Goal: Task Accomplishment & Management: Manage account settings

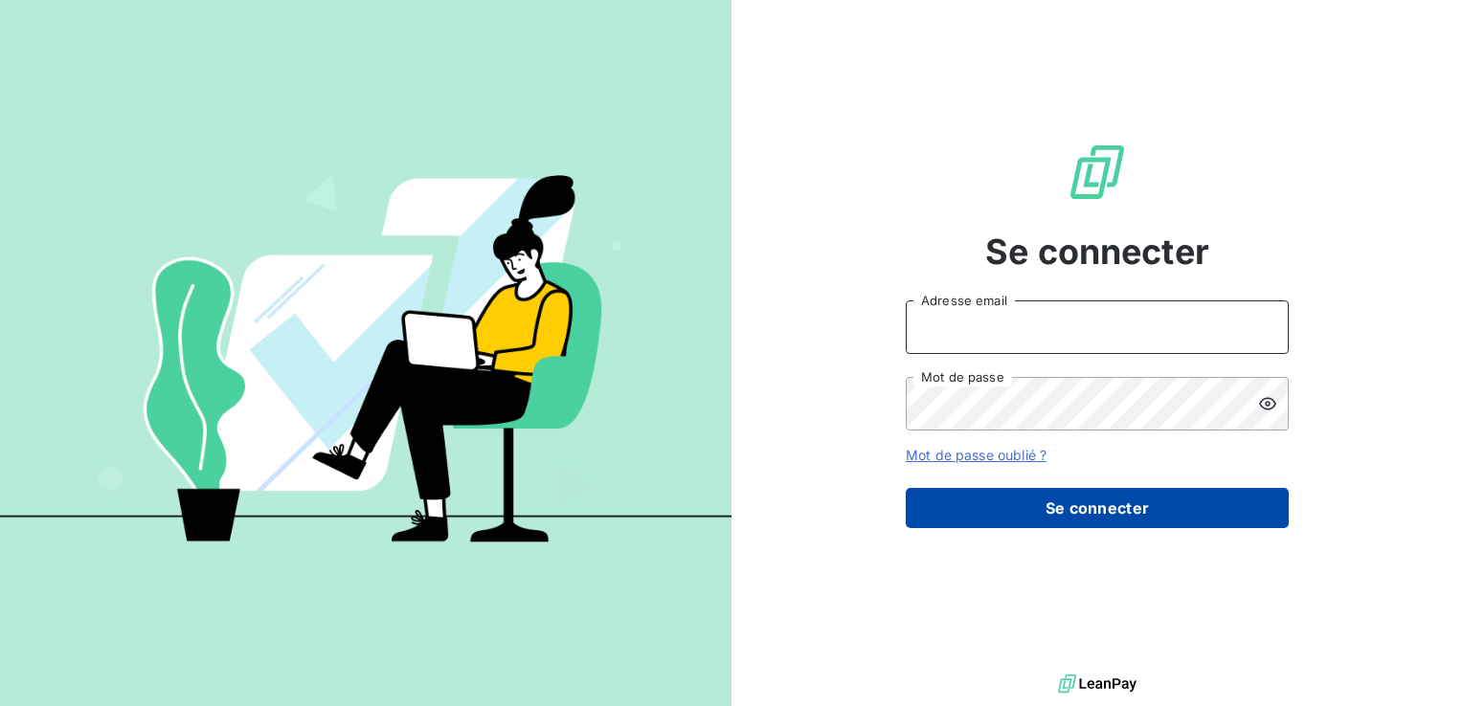
type input "[PERSON_NAME][EMAIL_ADDRESS][DOMAIN_NAME]"
click at [1100, 511] on button "Se connecter" at bounding box center [1097, 508] width 383 height 40
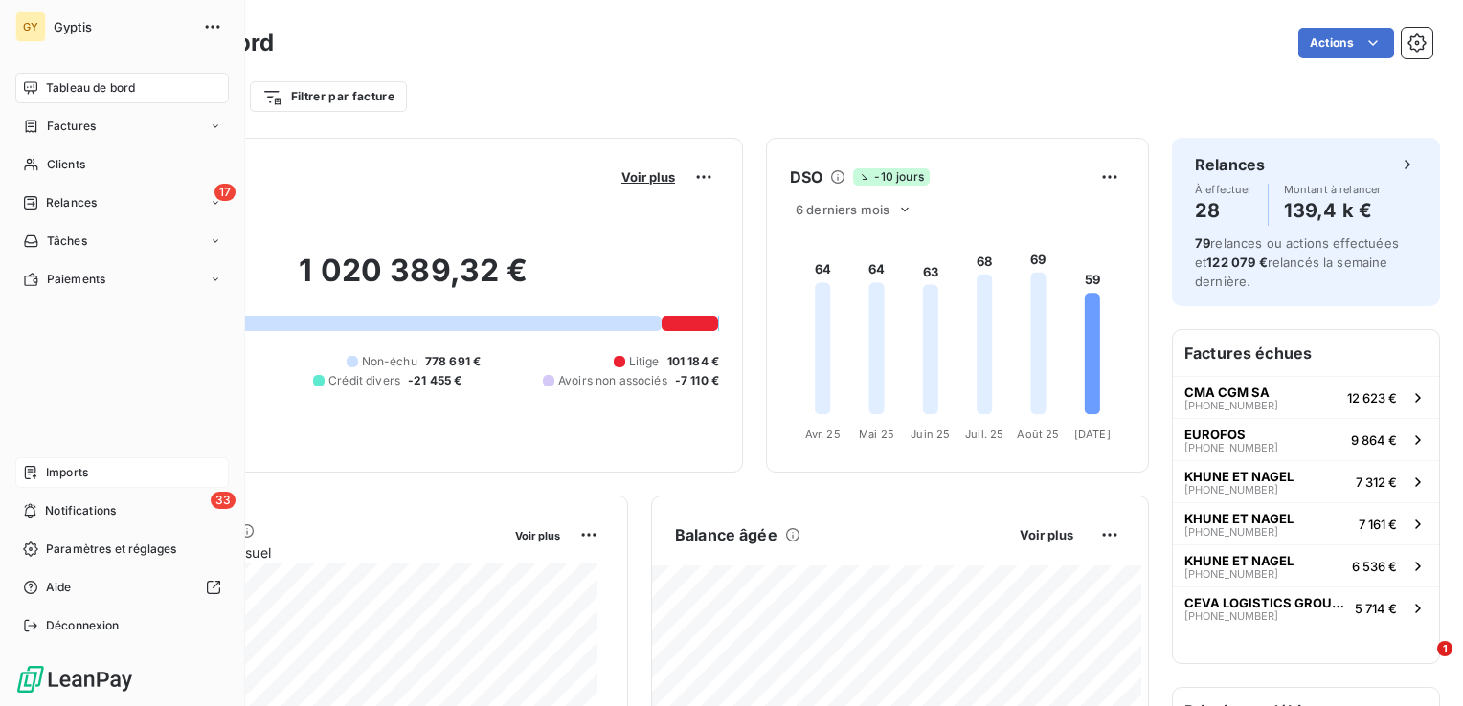
click at [62, 476] on span "Imports" at bounding box center [67, 472] width 42 height 17
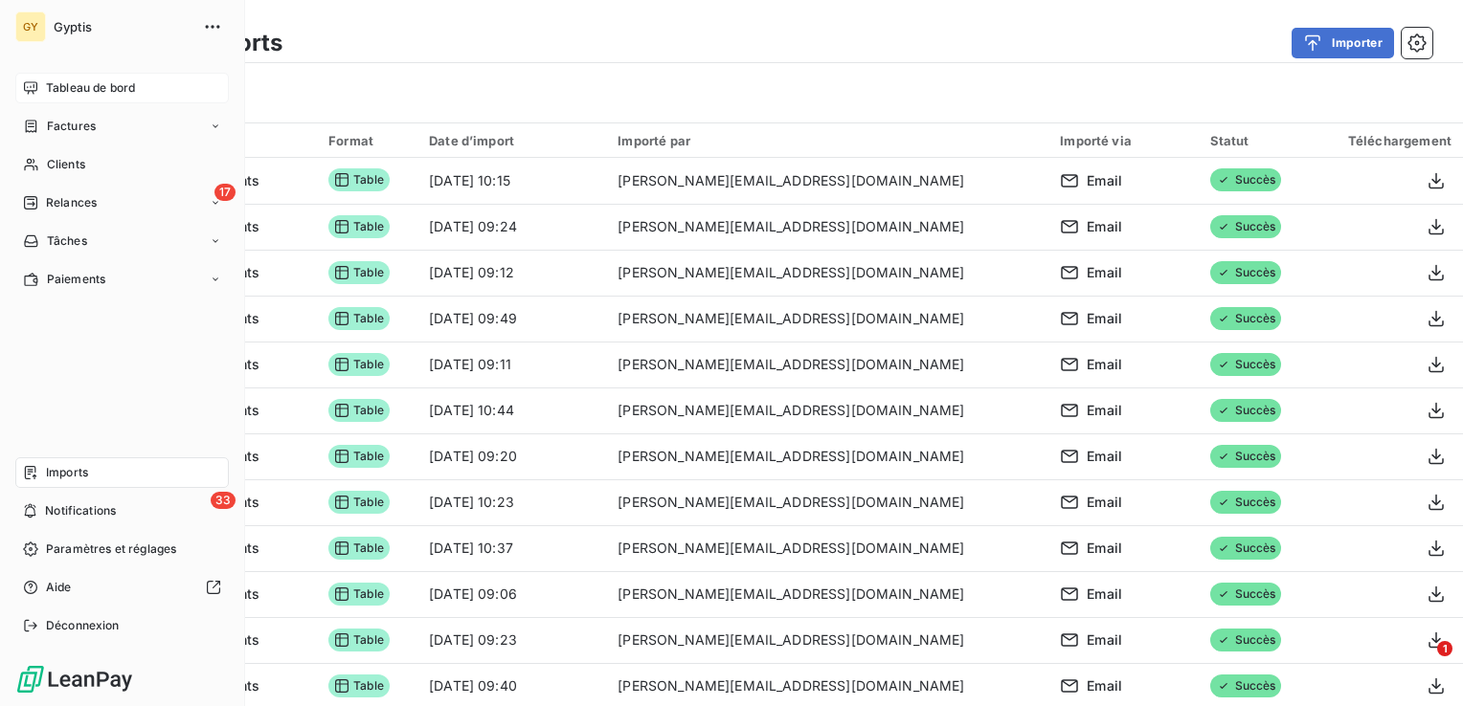
click at [80, 82] on span "Tableau de bord" at bounding box center [90, 87] width 89 height 17
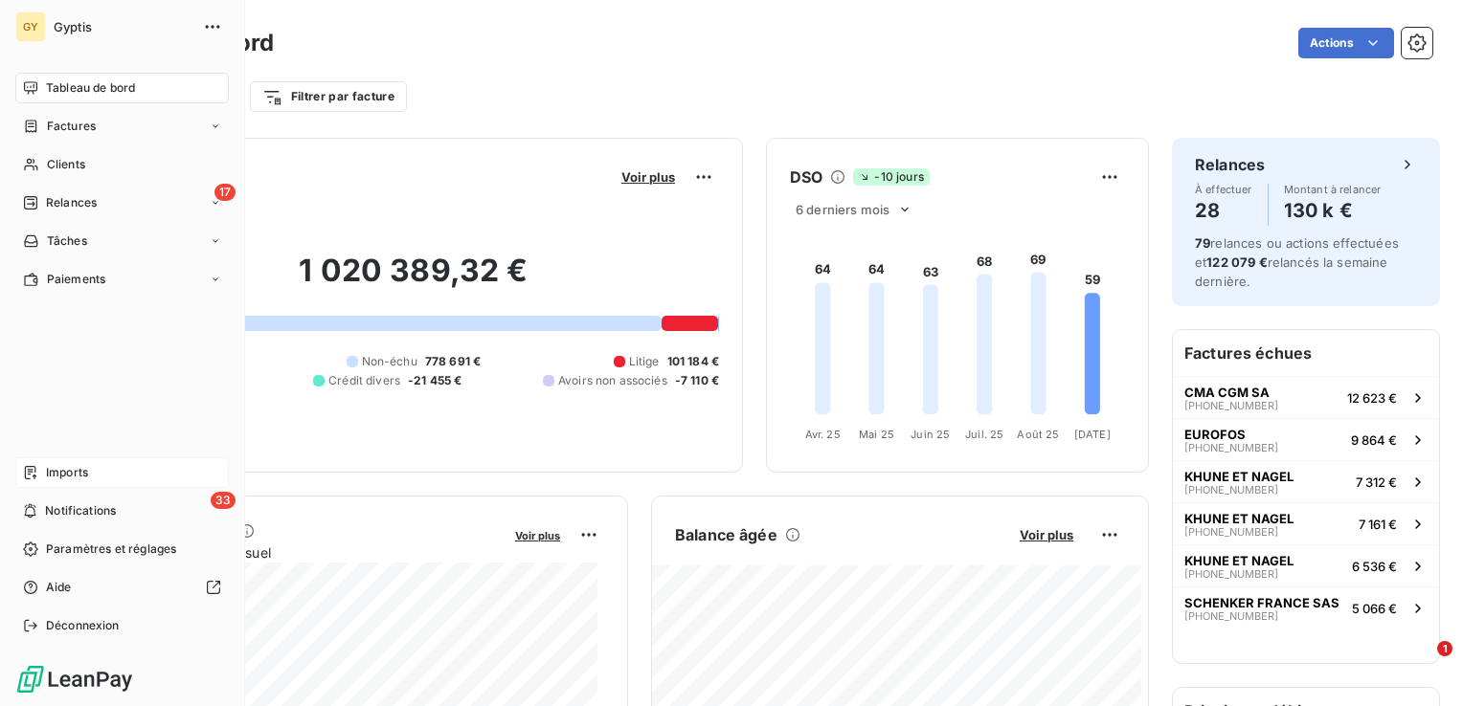
click at [77, 477] on span "Imports" at bounding box center [67, 472] width 42 height 17
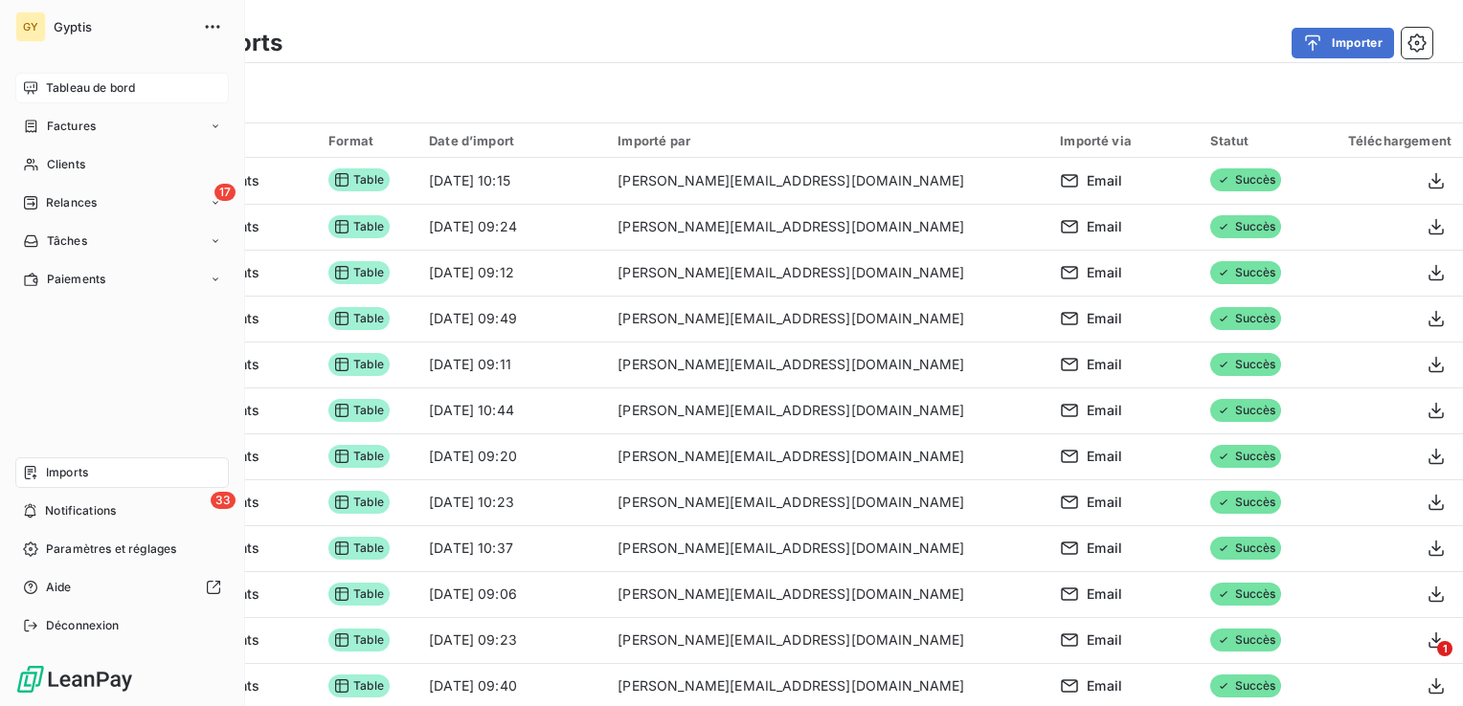
click at [92, 90] on span "Tableau de bord" at bounding box center [90, 87] width 89 height 17
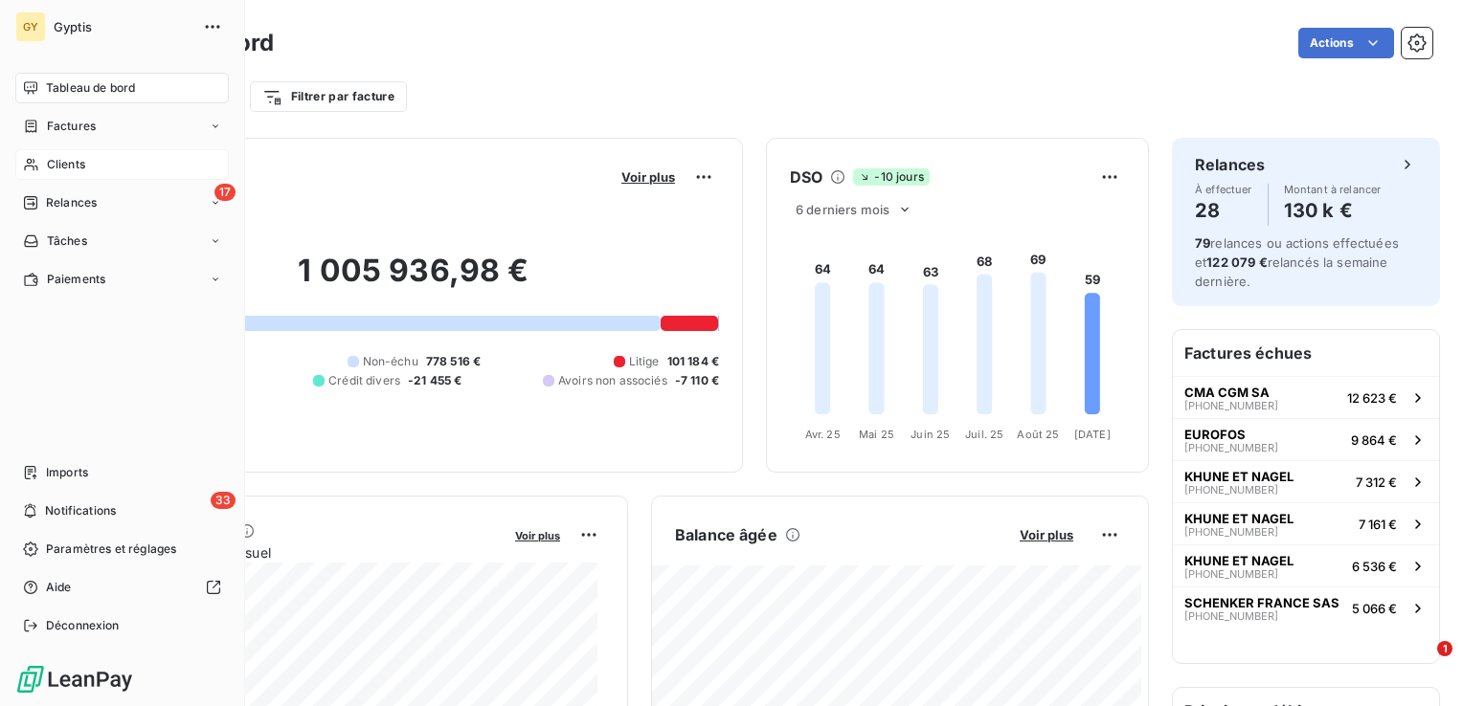
click at [92, 168] on div "Clients" at bounding box center [121, 164] width 213 height 31
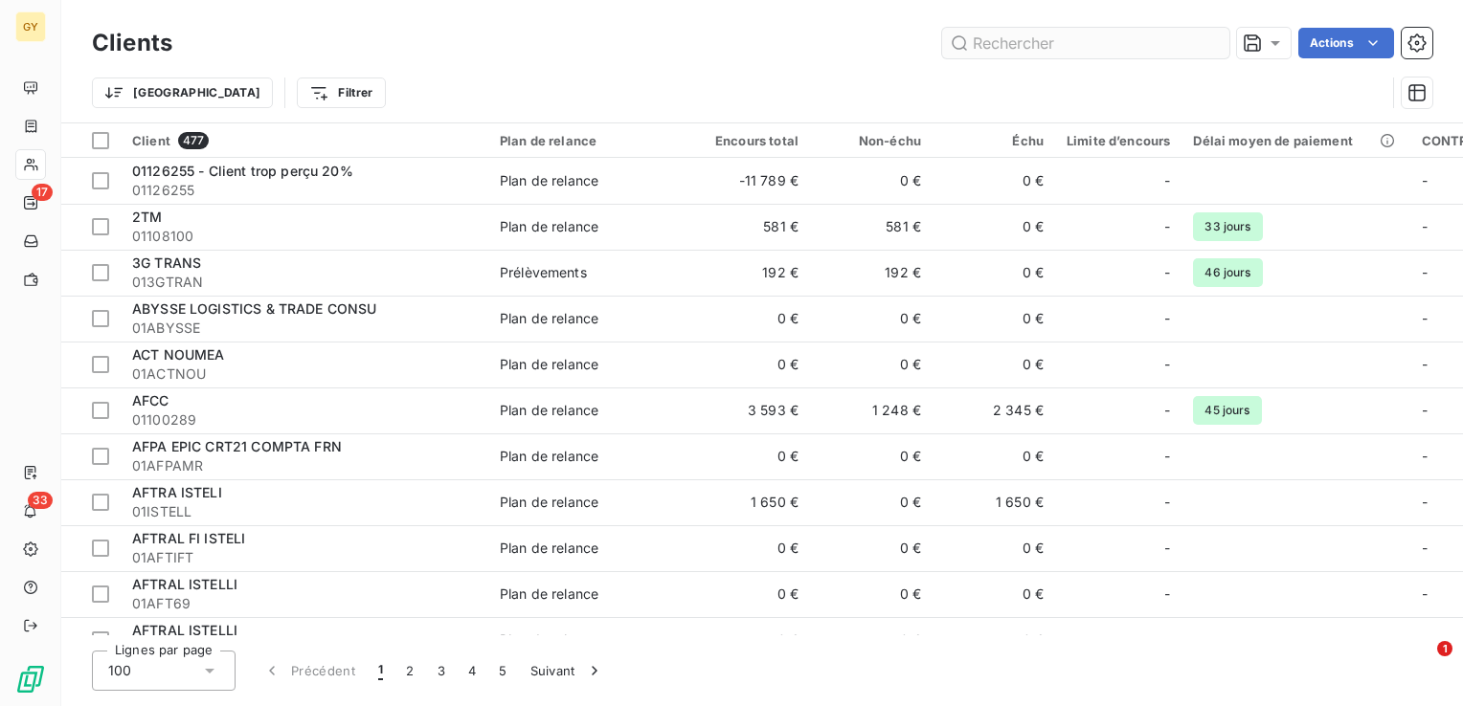
click at [1038, 52] on input "text" at bounding box center [1085, 43] width 287 height 31
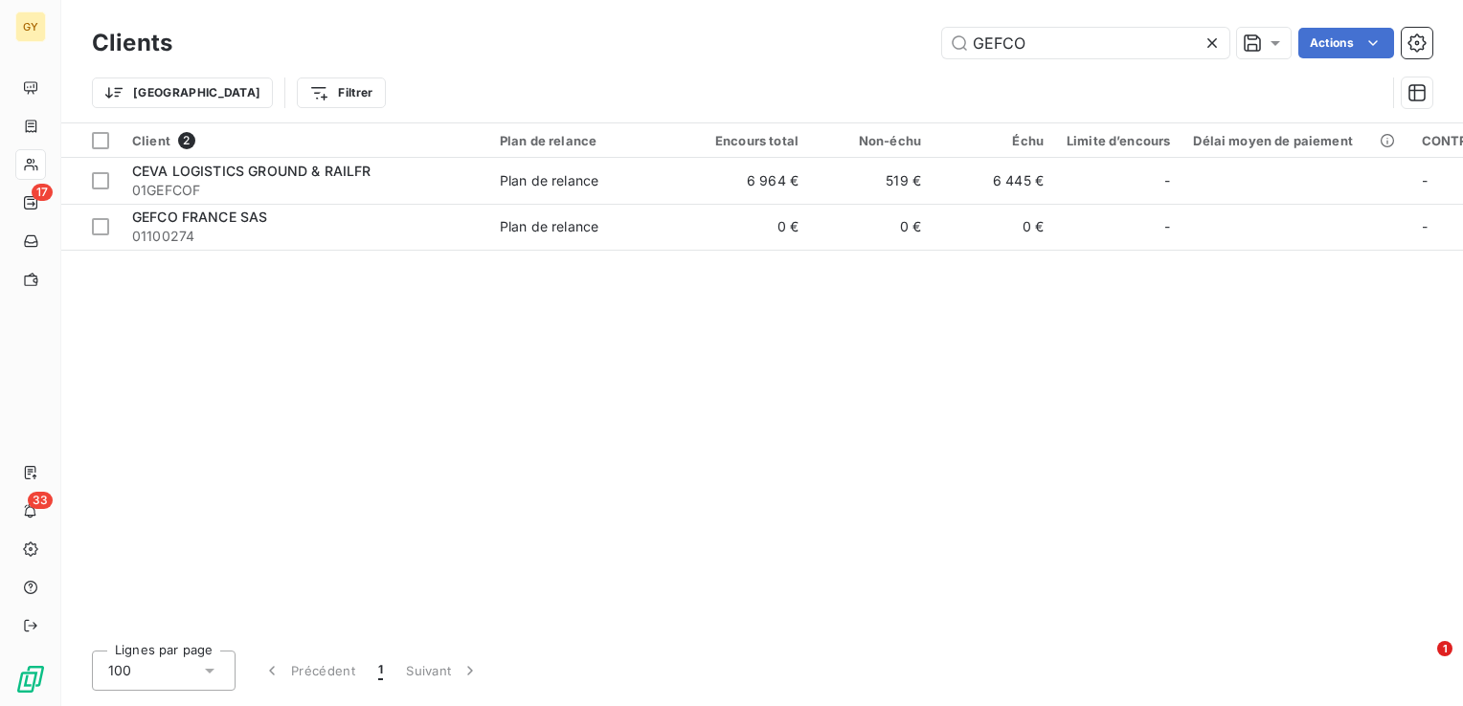
drag, startPoint x: 1051, startPoint y: 48, endPoint x: 927, endPoint y: 39, distance: 124.7
click at [928, 39] on div "GEFCO Actions" at bounding box center [813, 43] width 1237 height 31
type input "V"
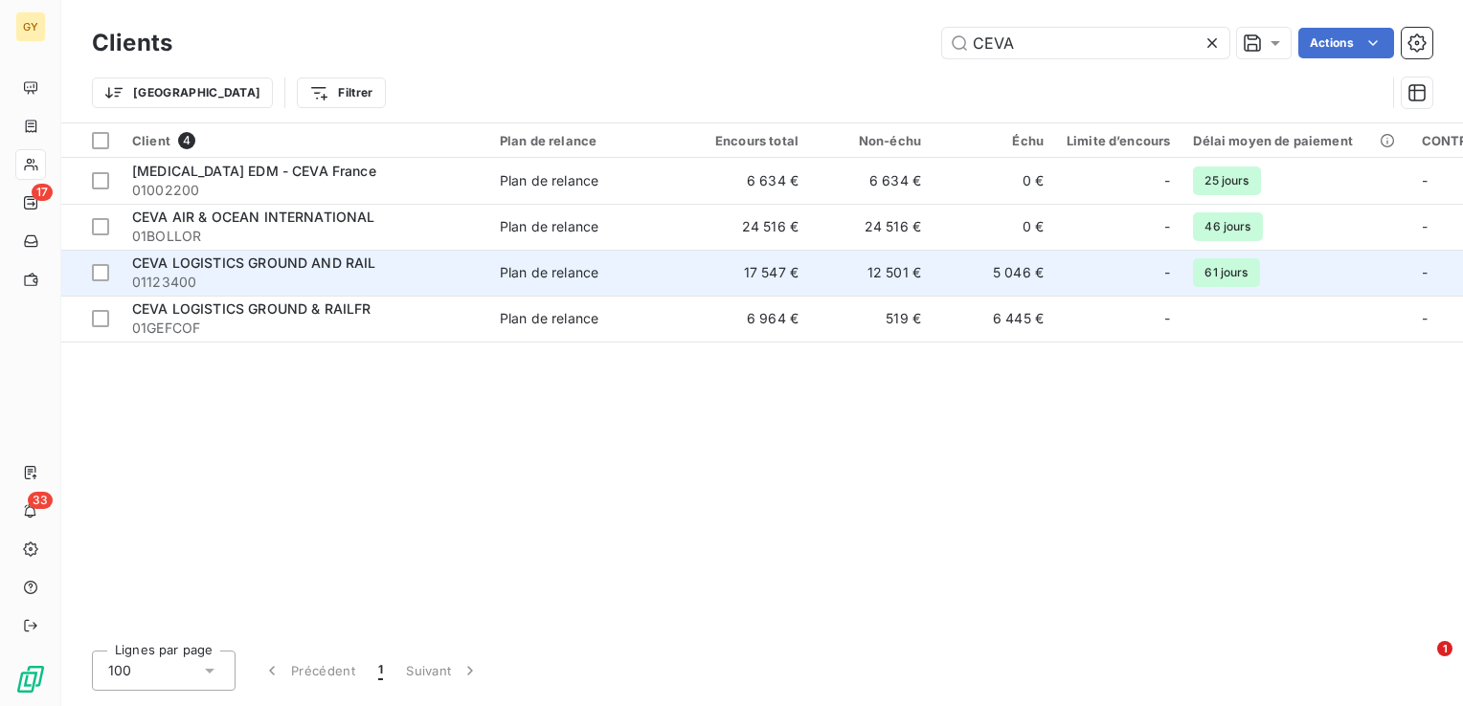
type input "CEVA"
click at [778, 269] on td "17 547 €" at bounding box center [748, 273] width 123 height 46
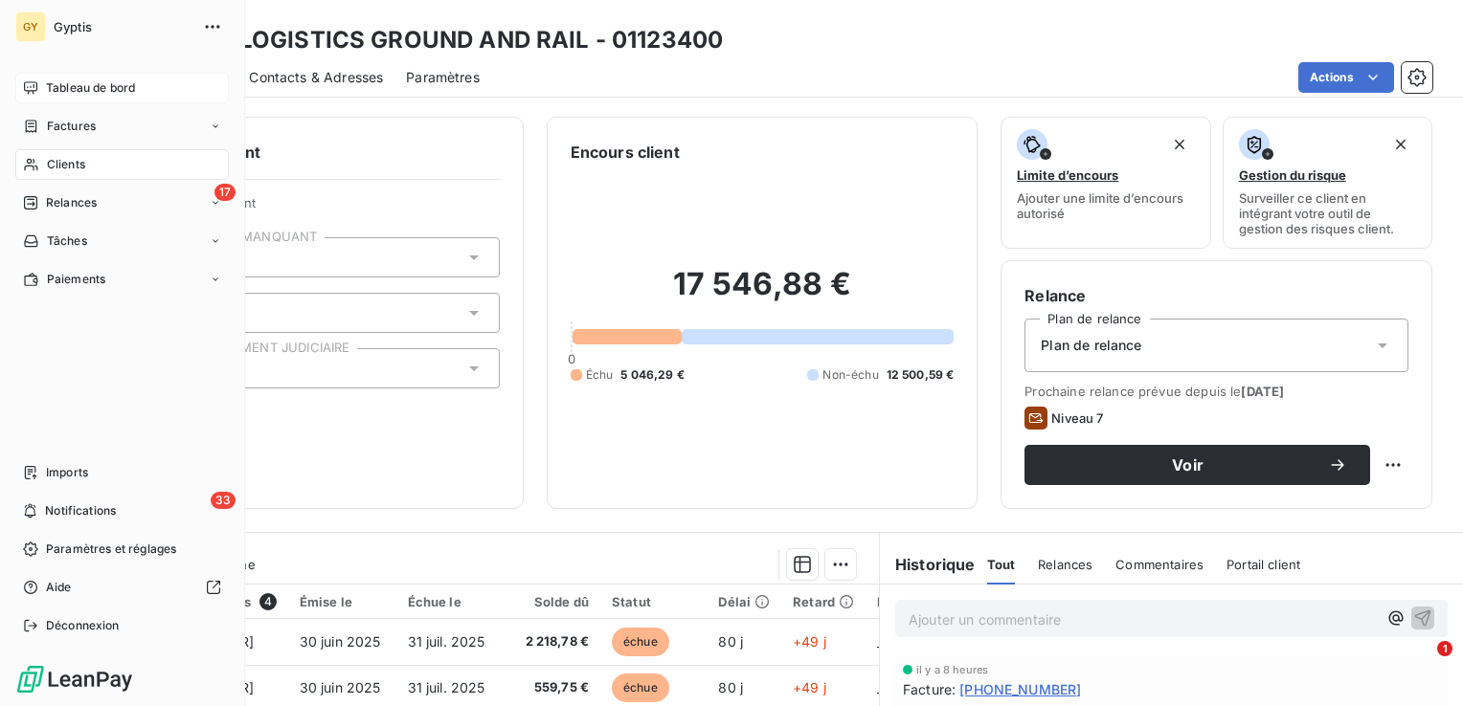
click at [35, 76] on div "Tableau de bord" at bounding box center [121, 88] width 213 height 31
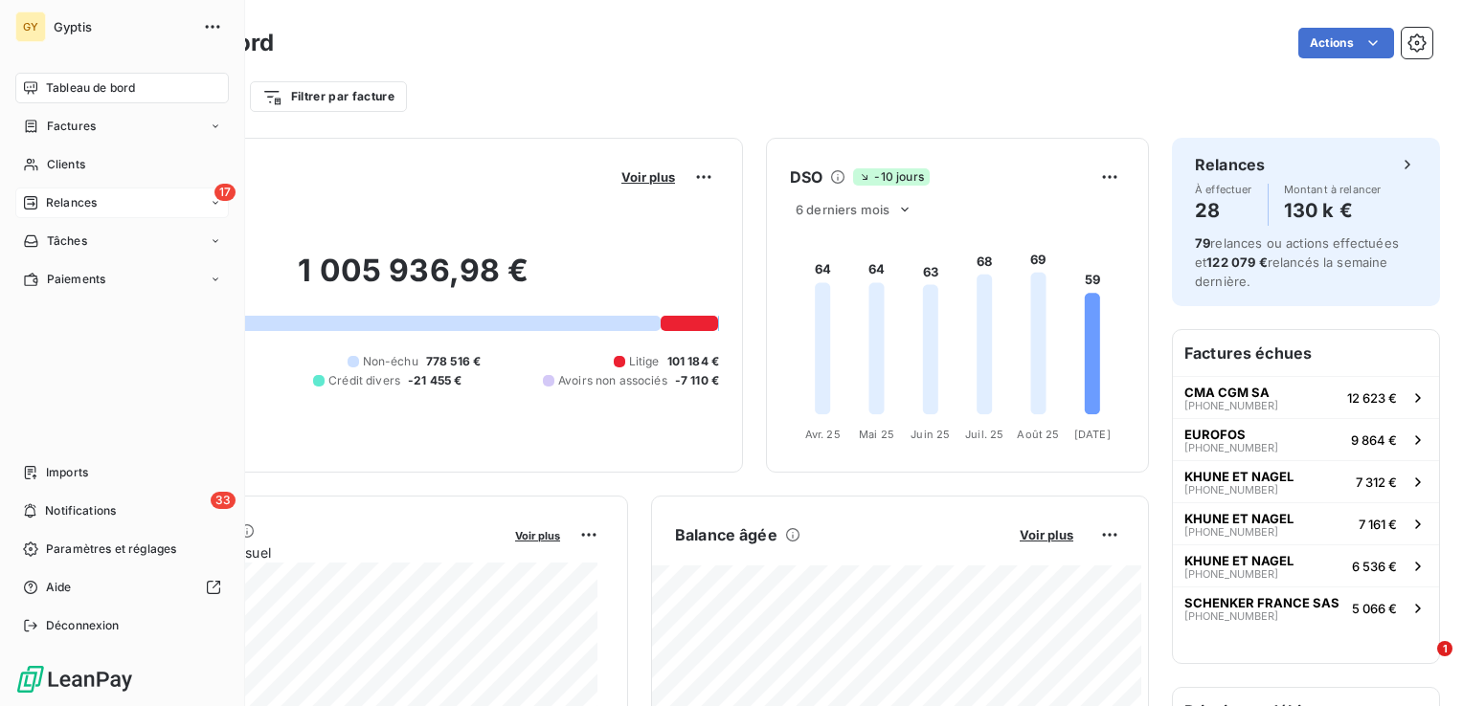
click at [58, 209] on span "Relances" at bounding box center [71, 202] width 51 height 17
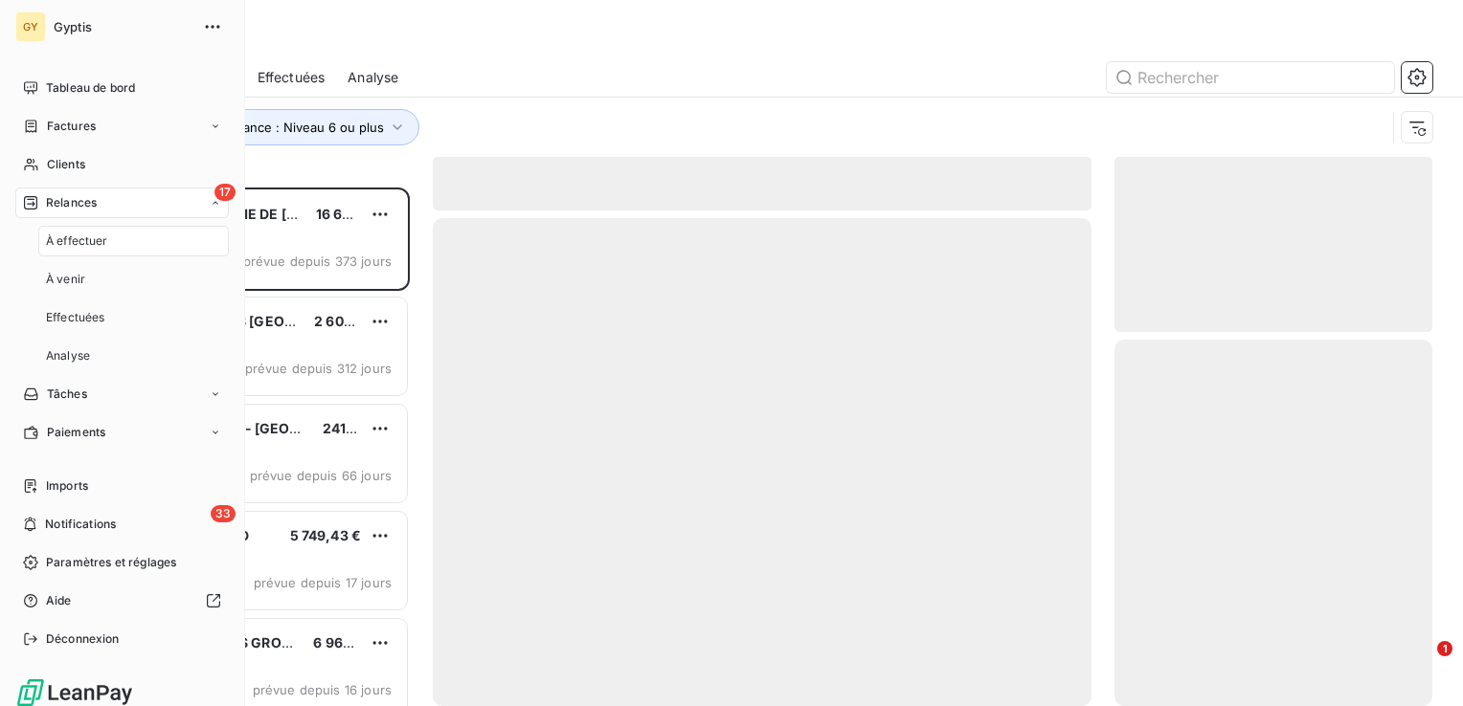
scroll to position [504, 302]
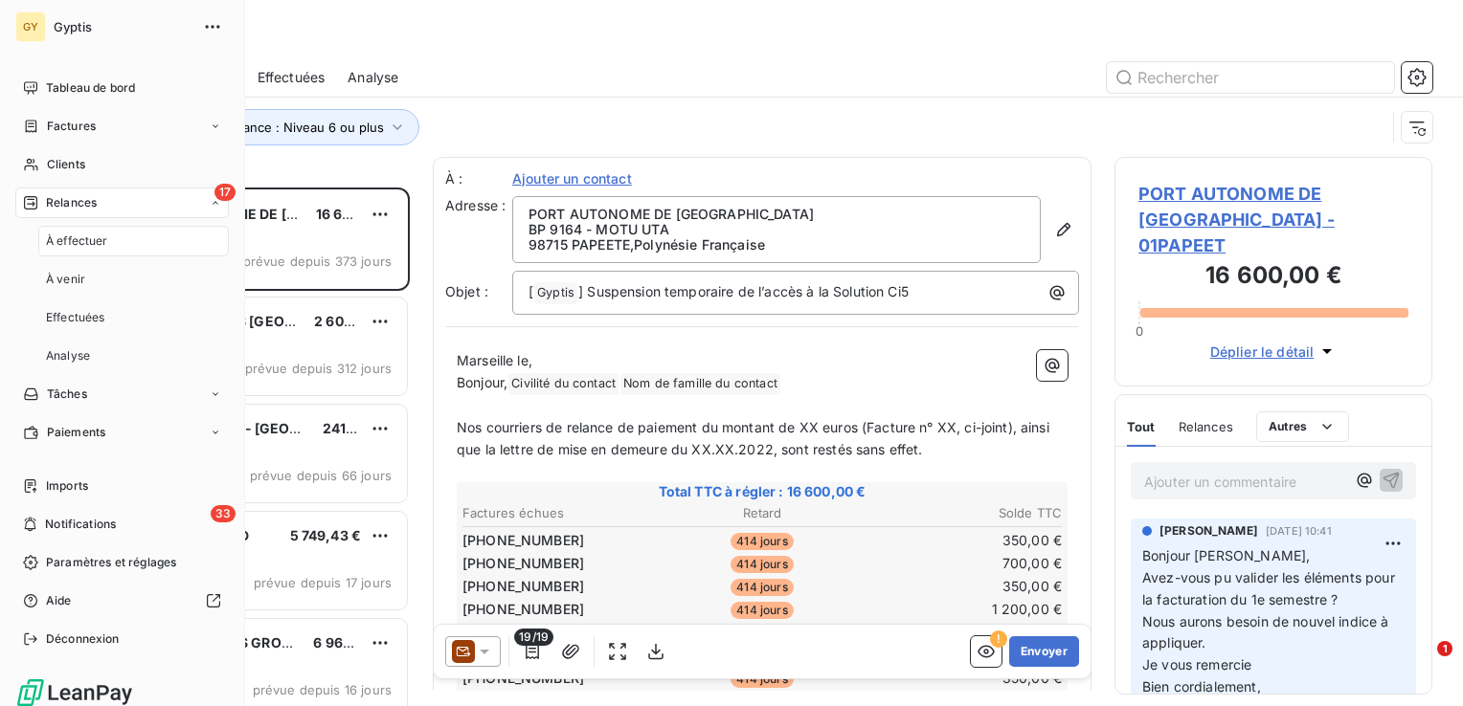
click at [126, 246] on div "À effectuer" at bounding box center [133, 241] width 190 height 31
click at [76, 93] on span "Tableau de bord" at bounding box center [90, 87] width 89 height 17
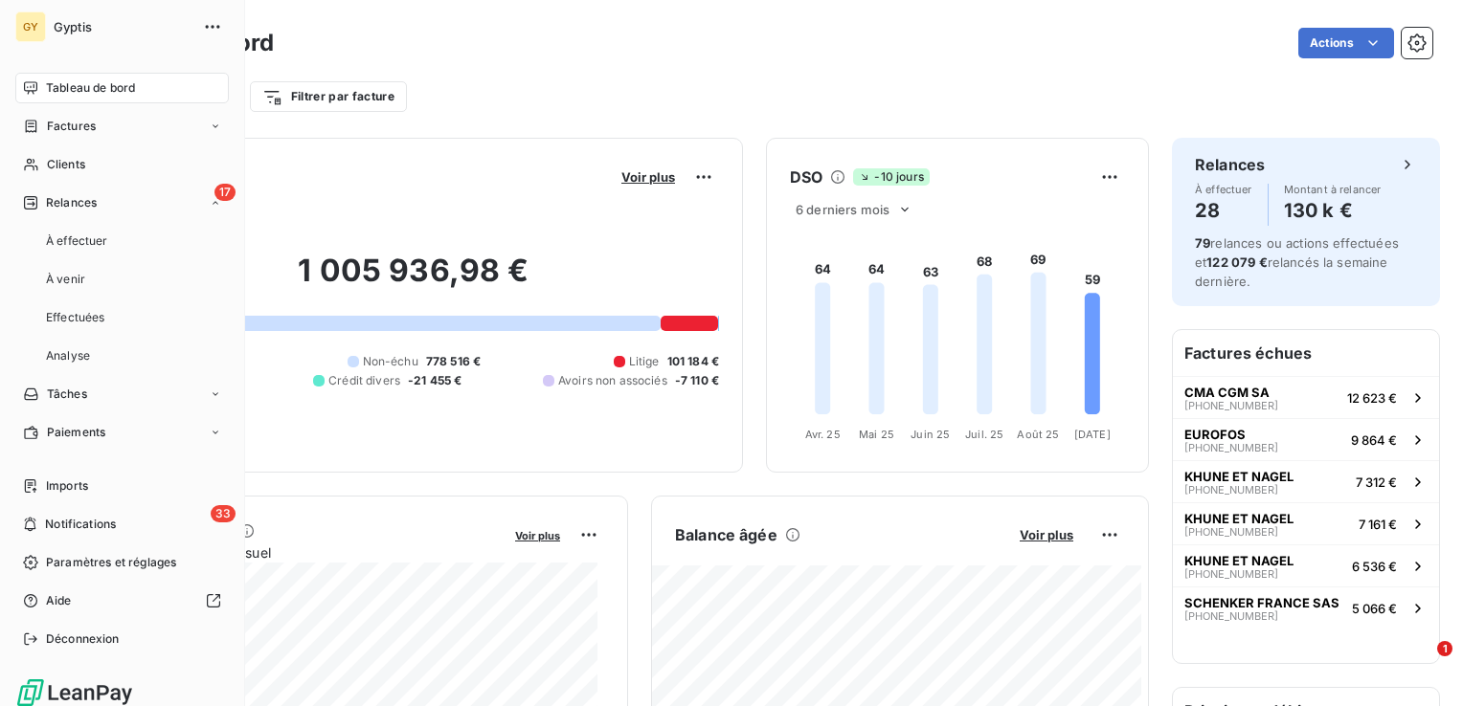
click at [77, 94] on span "Tableau de bord" at bounding box center [90, 87] width 89 height 17
